Goal: Complete application form

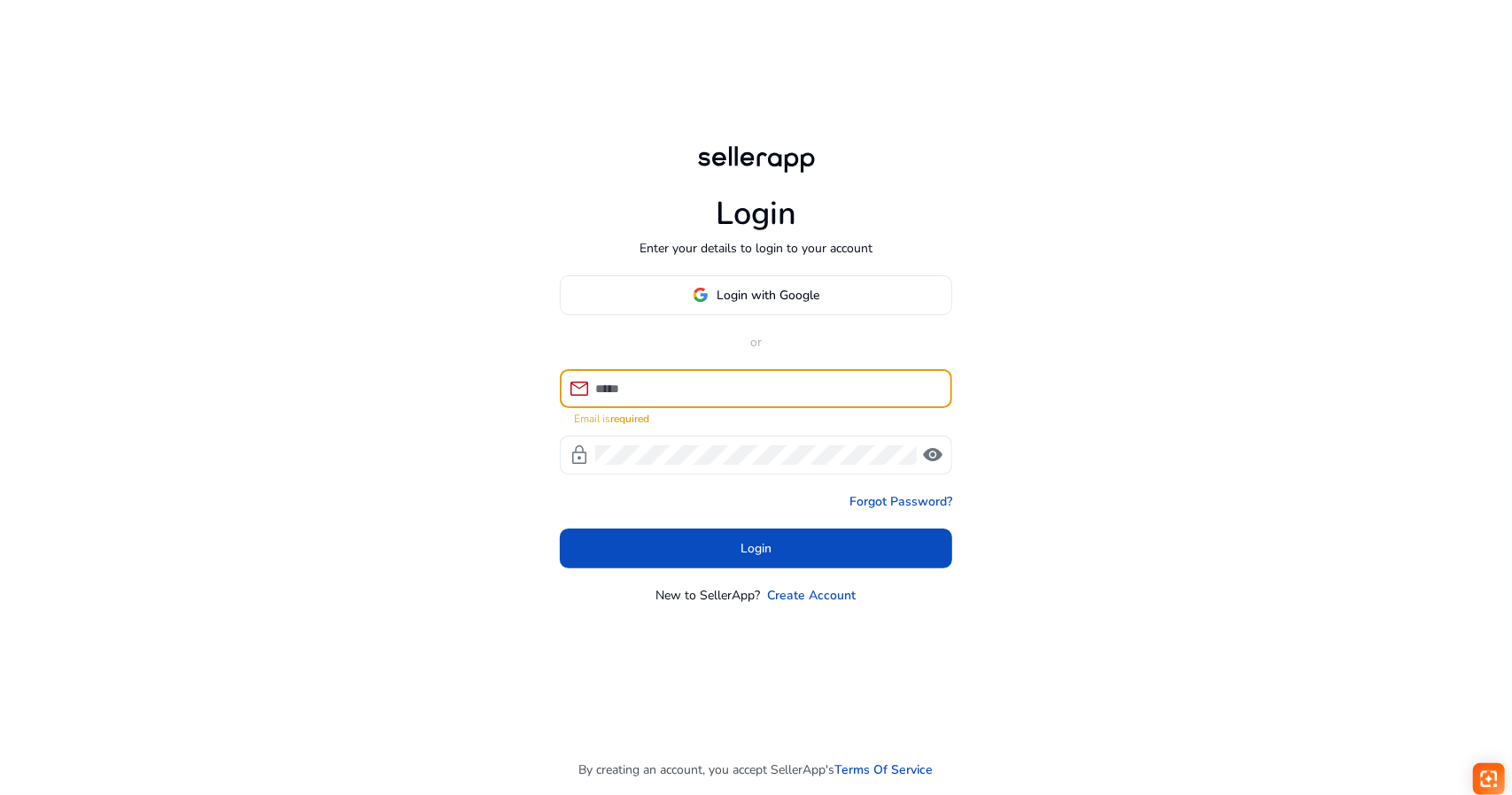
click at [717, 383] on input at bounding box center [767, 389] width 343 height 20
type input "**********"
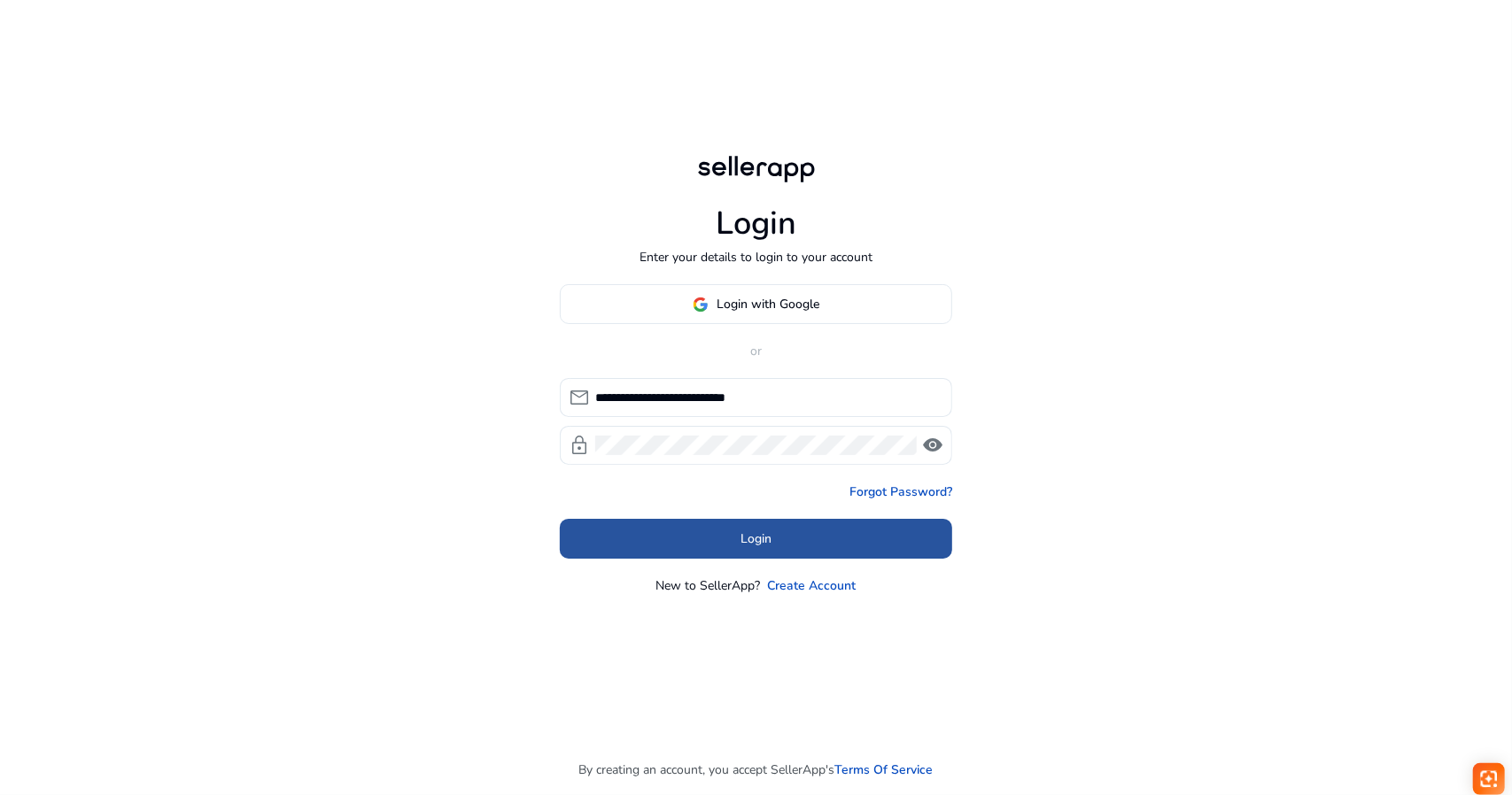
click at [795, 549] on span at bounding box center [756, 539] width 393 height 42
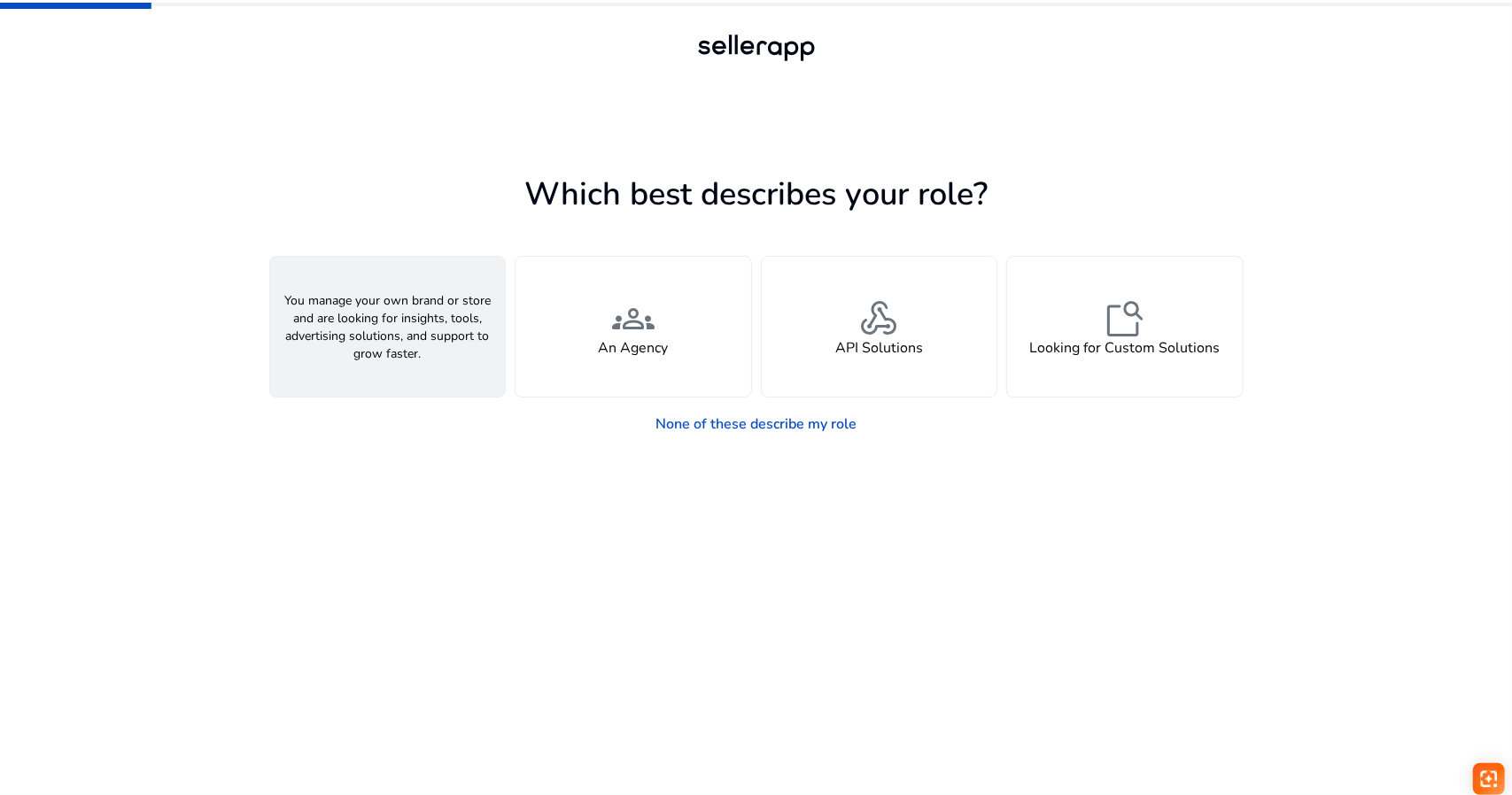
click at [450, 348] on div "person A Seller" at bounding box center [387, 326] width 236 height 140
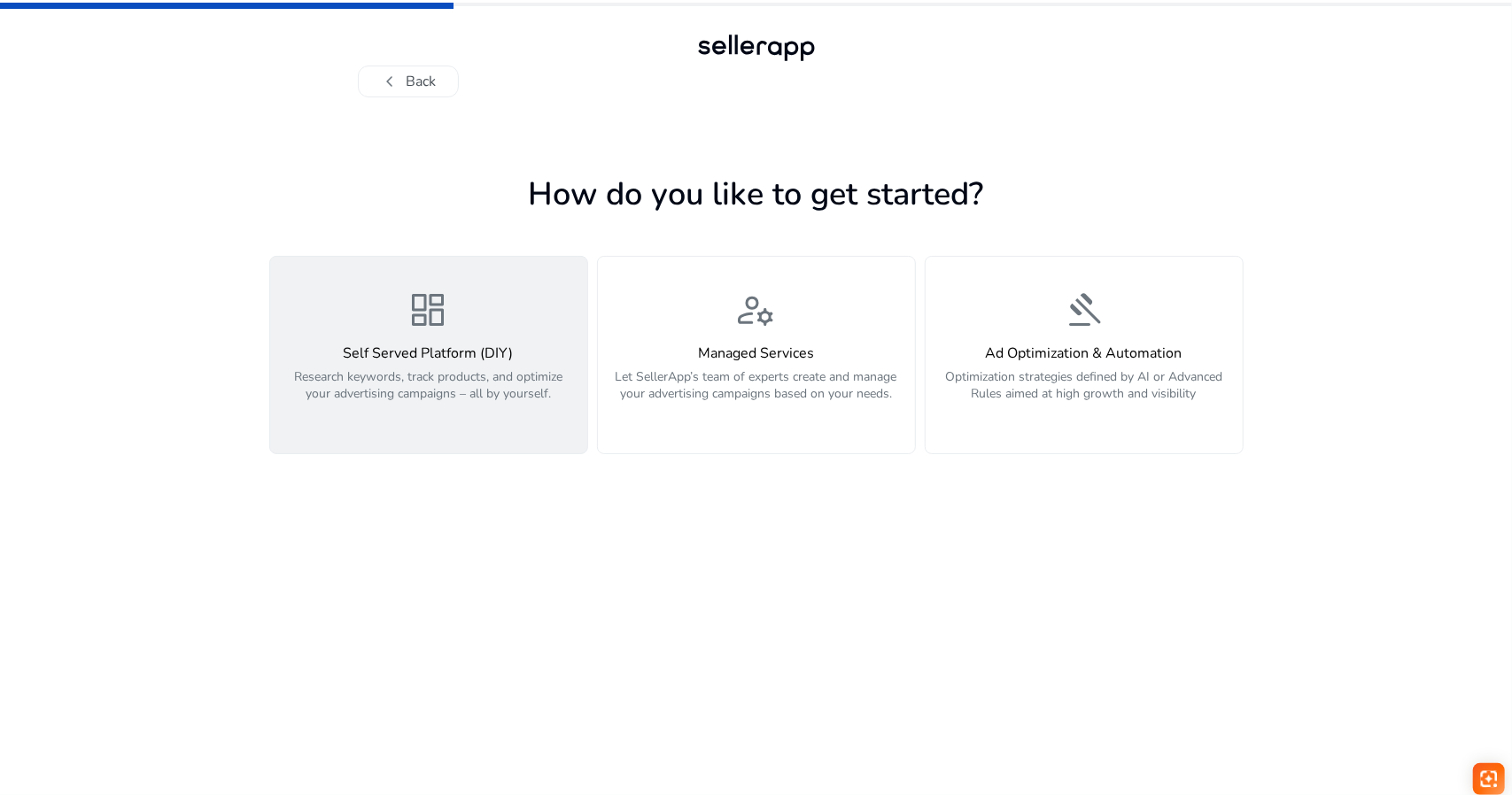
click at [489, 393] on p "Research keywords, track products, and optimize your advertising campaigns – al…" at bounding box center [429, 394] width 296 height 53
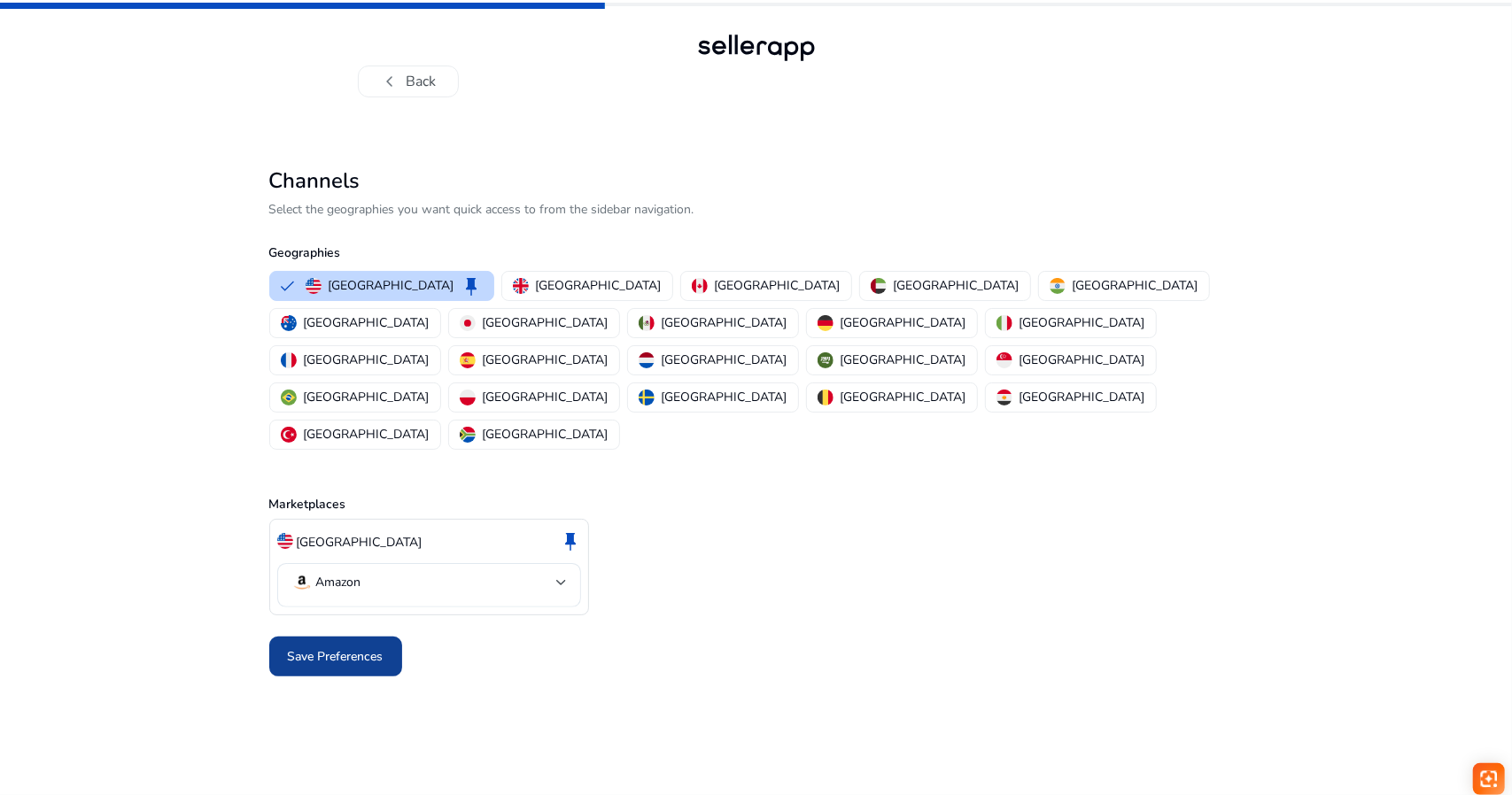
click at [365, 647] on span "Save Preferences" at bounding box center [335, 656] width 96 height 19
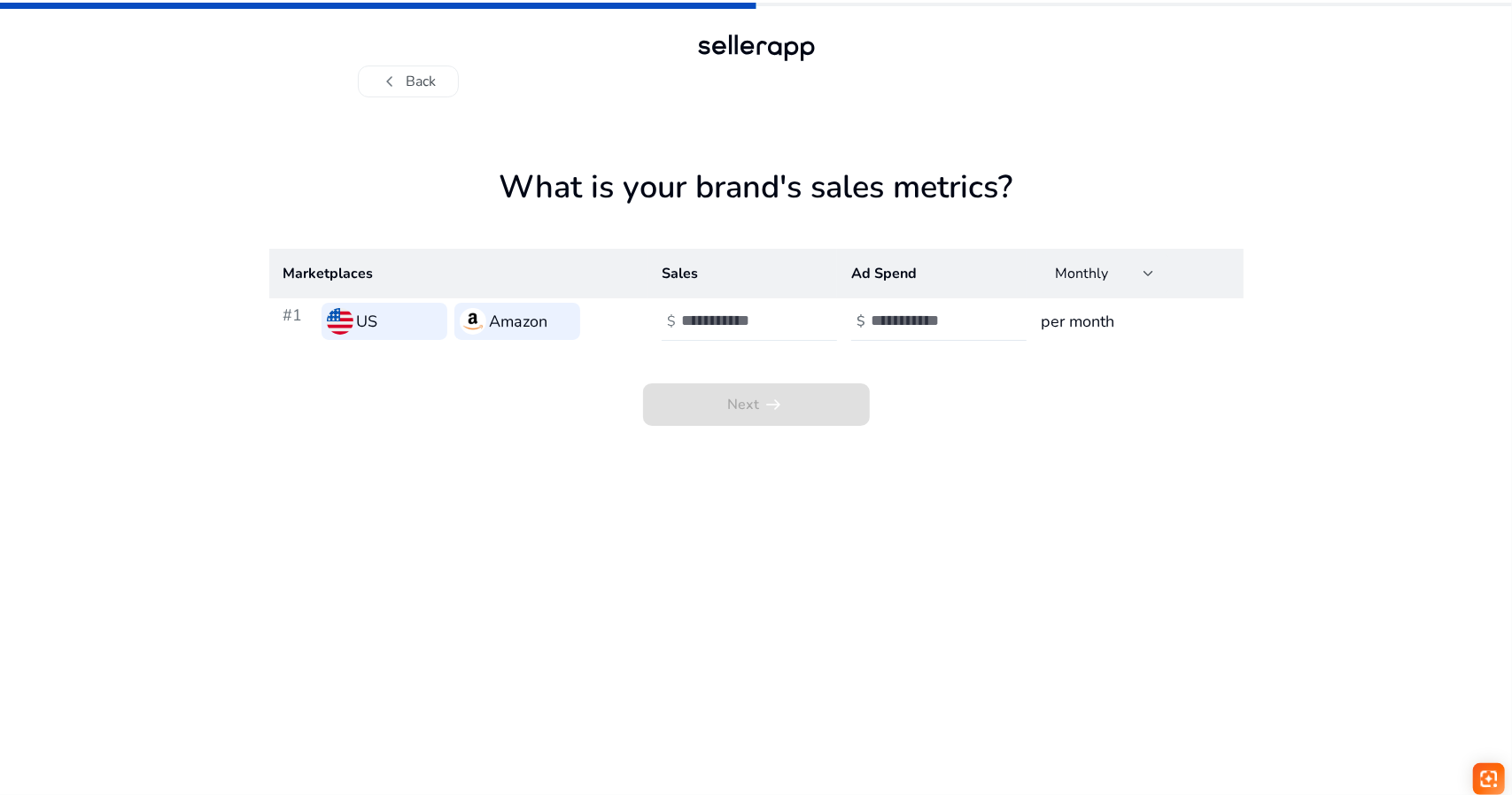
click at [753, 325] on input "number" at bounding box center [741, 321] width 119 height 20
type input "*"
click at [932, 316] on input "number" at bounding box center [930, 321] width 119 height 20
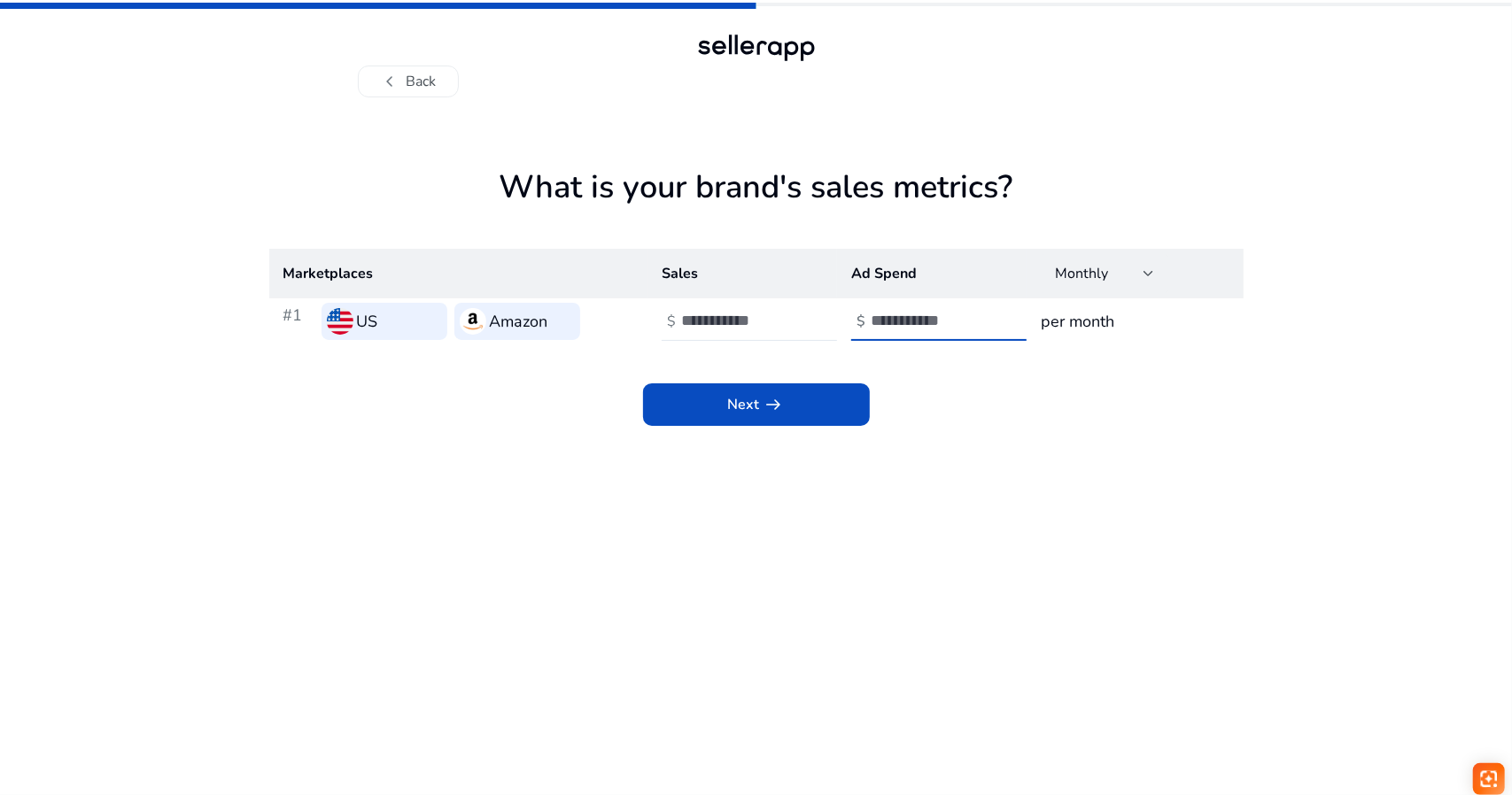
type input "*"
click at [807, 429] on app-sales-metrics "What is your brand's sales metrics? Marketplaces Sales Ad Spend Monthly #1 US A…" at bounding box center [756, 481] width 974 height 626
click at [811, 394] on span at bounding box center [756, 404] width 227 height 42
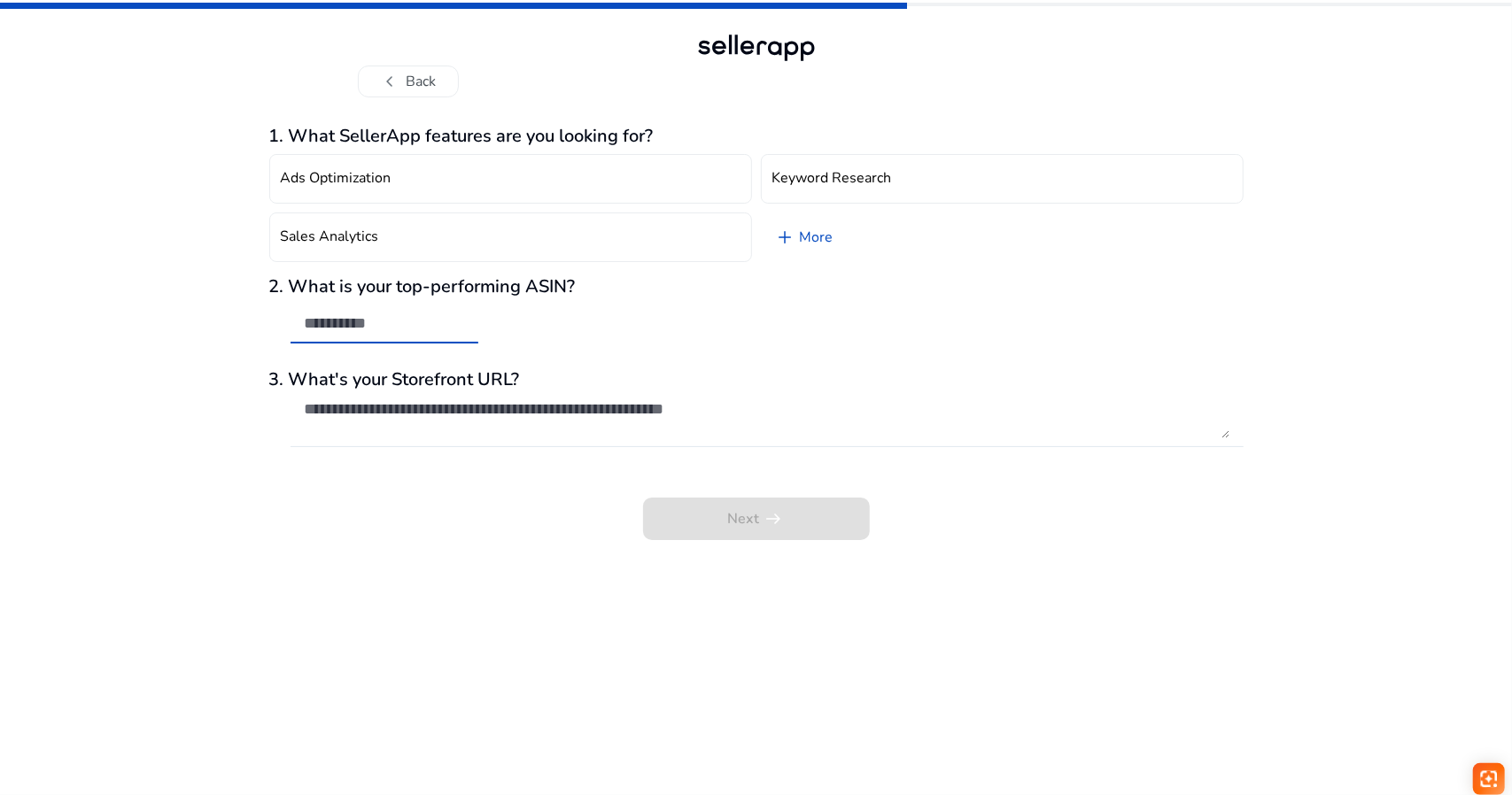
click at [452, 326] on input "text" at bounding box center [385, 324] width 160 height 20
type input "***"
